Goal: Navigation & Orientation: Find specific page/section

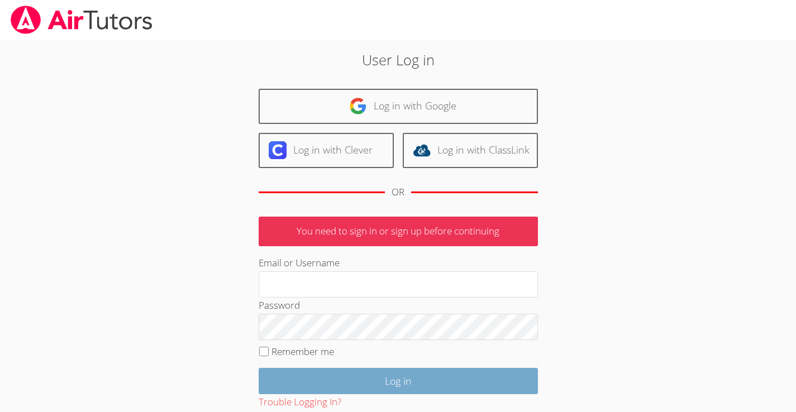
type input "ilinke.royse@gmail.com"
click at [333, 381] on input "Log in" at bounding box center [398, 381] width 279 height 26
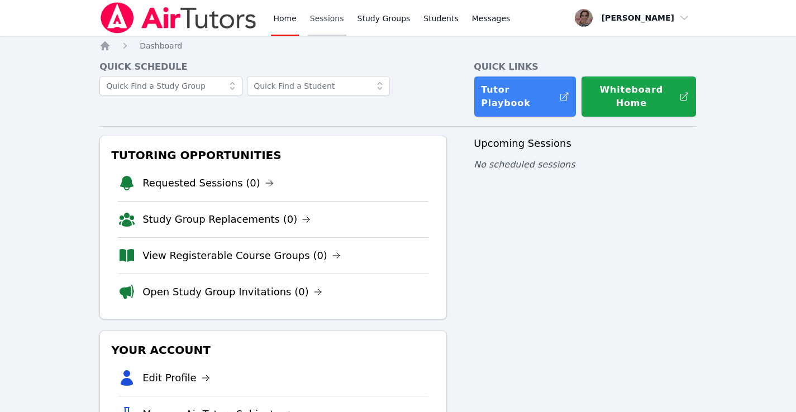
click at [323, 18] on link "Sessions" at bounding box center [327, 18] width 39 height 36
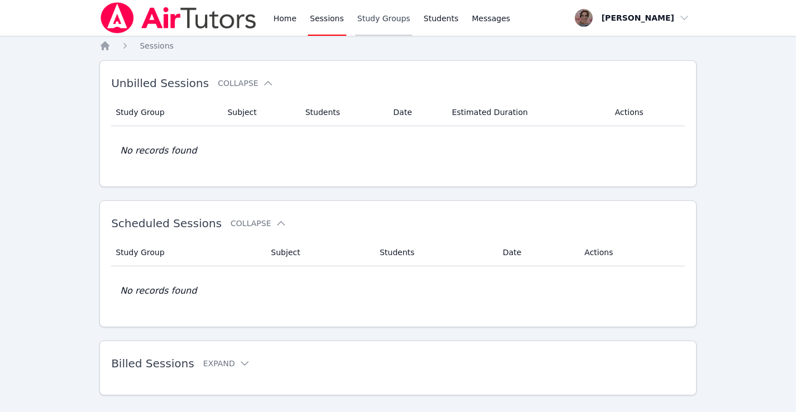
click at [380, 22] on link "Study Groups" at bounding box center [384, 18] width 58 height 36
